Goal: Task Accomplishment & Management: Use online tool/utility

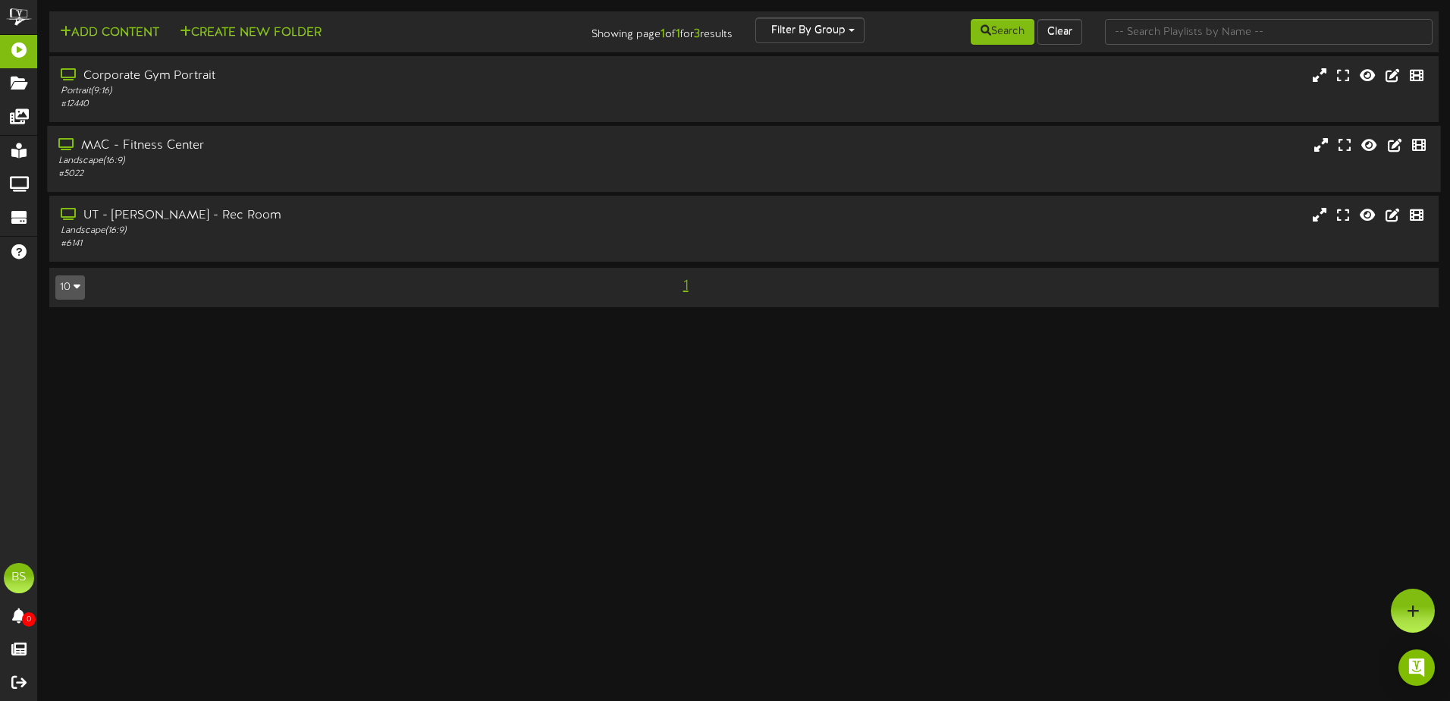
click at [733, 175] on div "MAC - Fitness Center Landscape ( 16:9 ) # 5022" at bounding box center [743, 158] width 1393 height 43
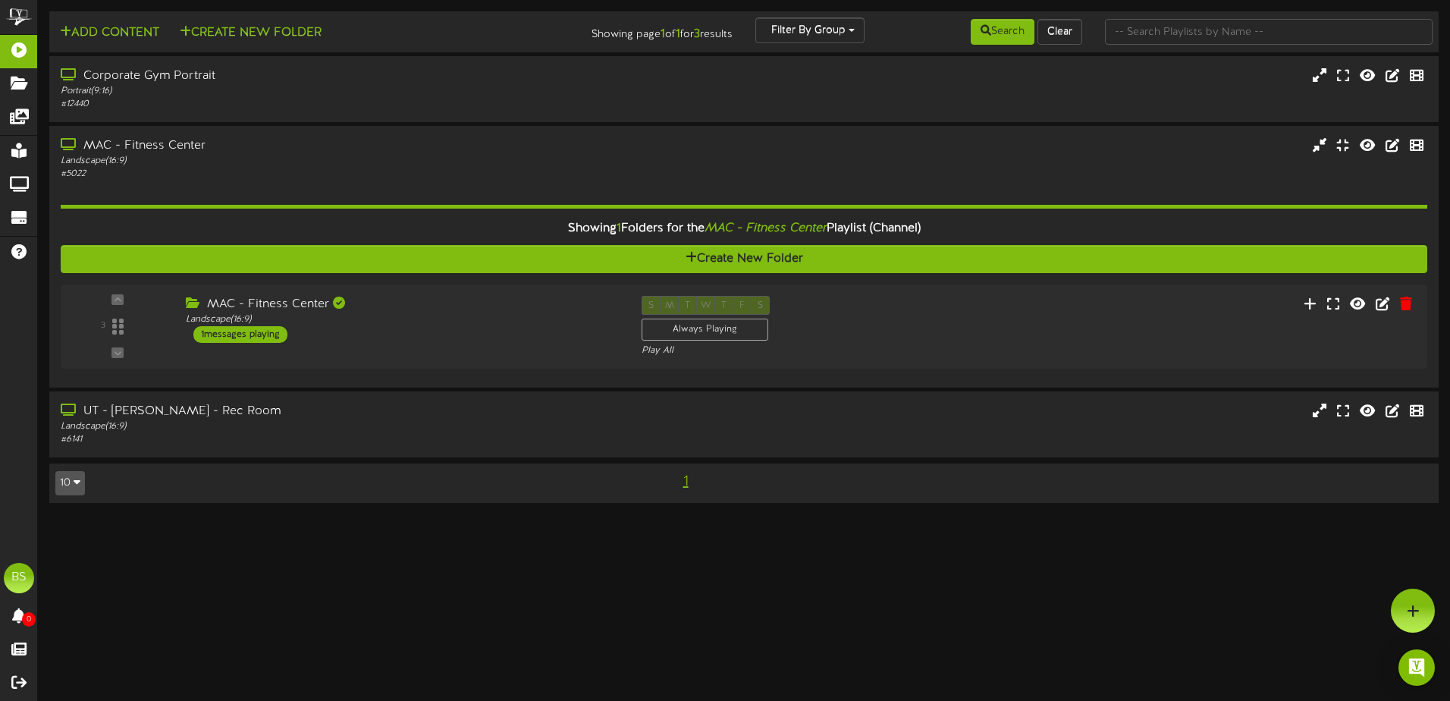
click at [223, 518] on html "ChannelValet Playlists Folders Messages My Library Groups Devices Help BS [PERS…" at bounding box center [725, 259] width 1450 height 518
click at [393, 355] on div "3 ( 16:9" at bounding box center [744, 327] width 1384 height 62
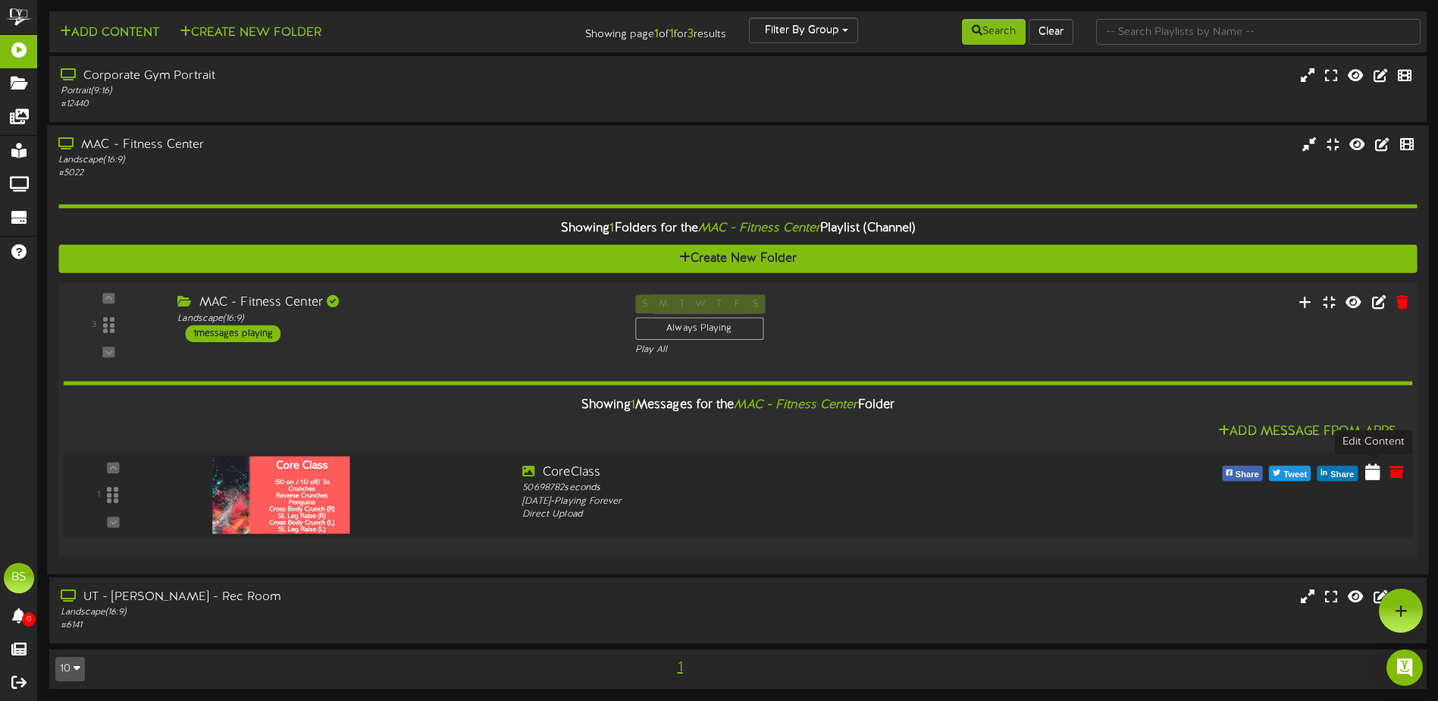
click at [1379, 468] on icon at bounding box center [1373, 471] width 15 height 17
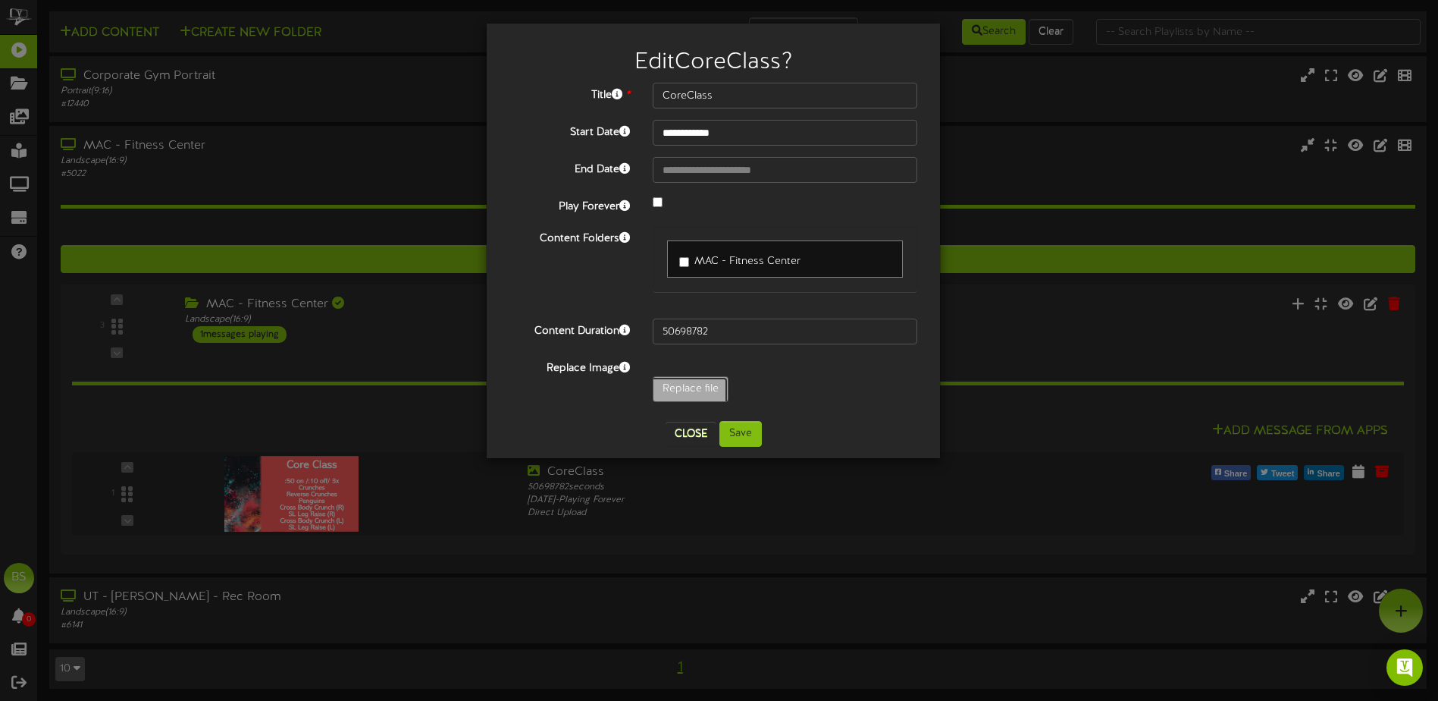
type input "**********"
type input "HIIT1-30"
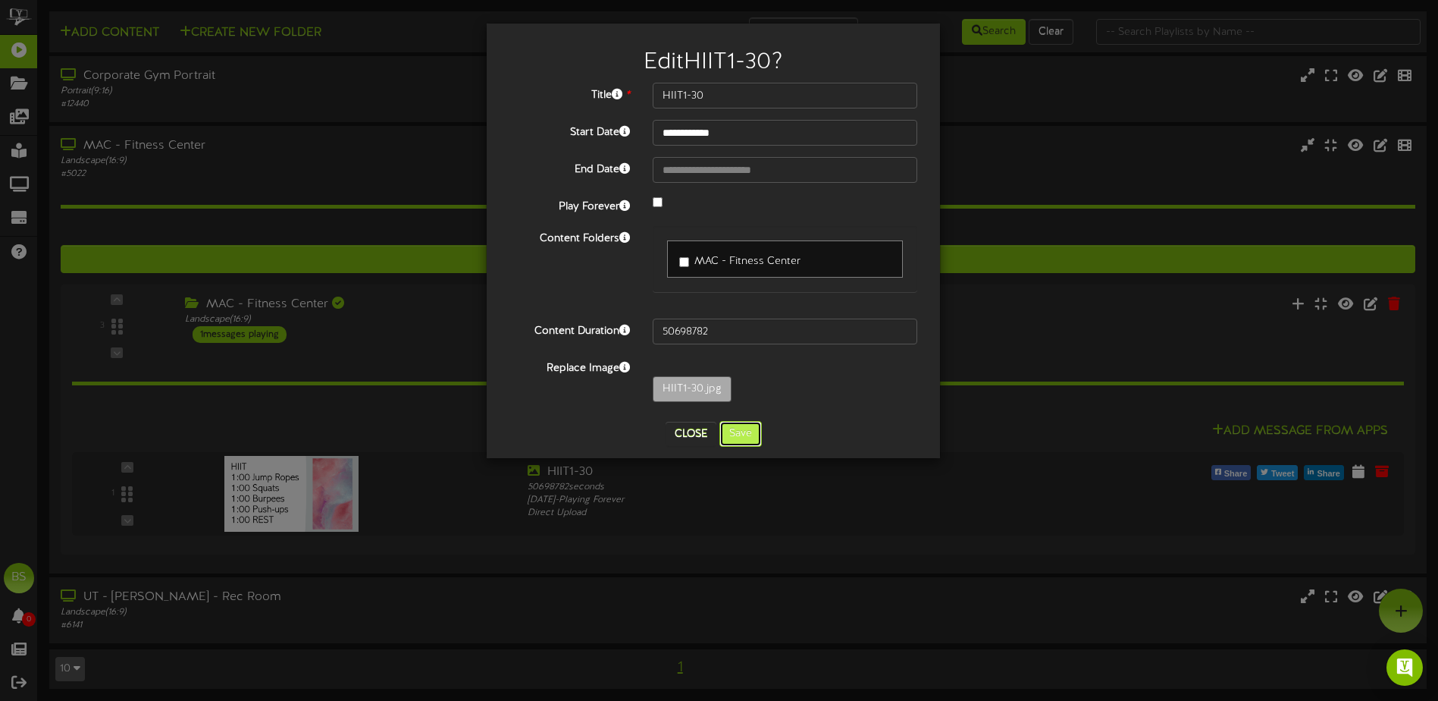
click at [747, 432] on button "Save" at bounding box center [741, 434] width 42 height 26
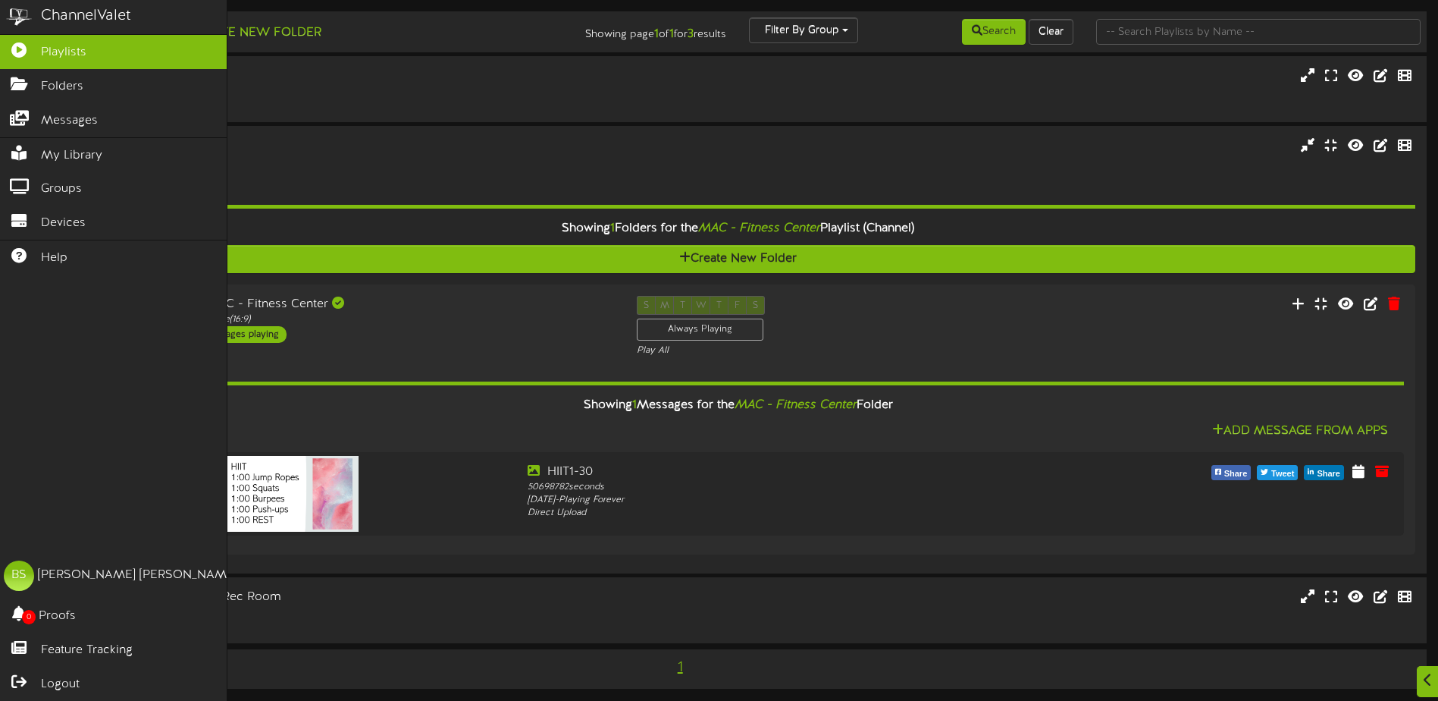
scroll to position [3, 0]
